Goal: Information Seeking & Learning: Learn about a topic

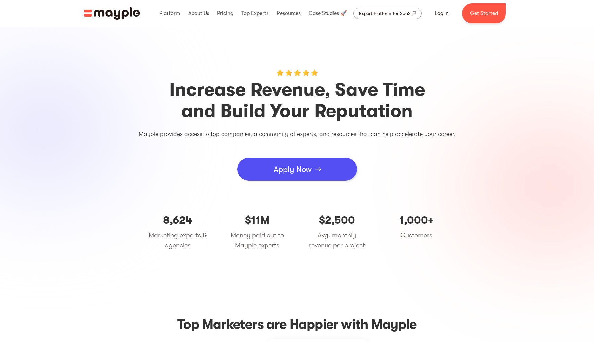
click at [124, 13] on img "home" at bounding box center [111, 13] width 56 height 13
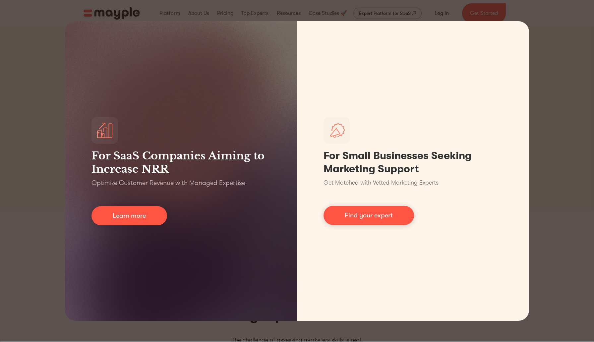
click at [570, 32] on div "For SaaS Companies Aiming to Increase NRR Optimize Customer Revenue with Manage…" at bounding box center [297, 171] width 594 height 342
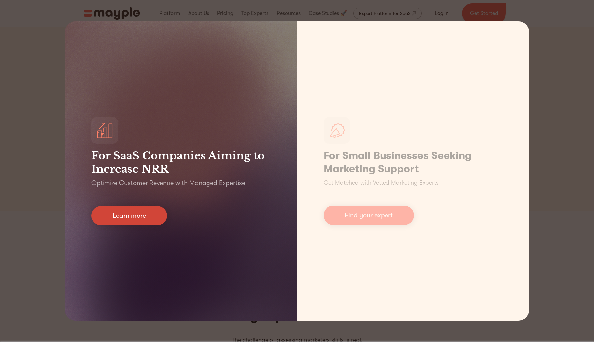
click at [125, 215] on link "Learn more" at bounding box center [129, 215] width 76 height 19
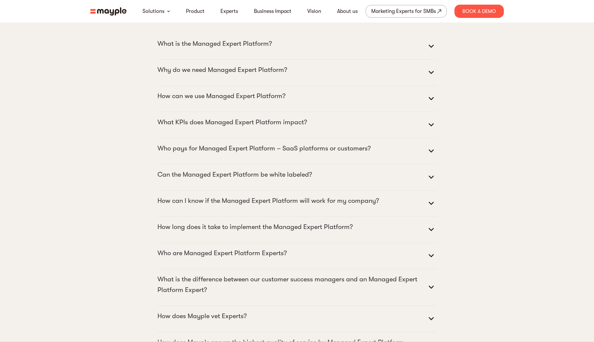
scroll to position [3013, 0]
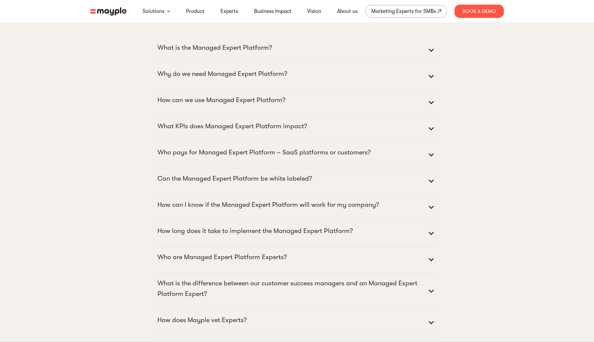
click at [259, 58] on summary "What is the Managed Expert Platform?" at bounding box center [296, 50] width 279 height 16
